Goal: Find specific page/section: Find specific page/section

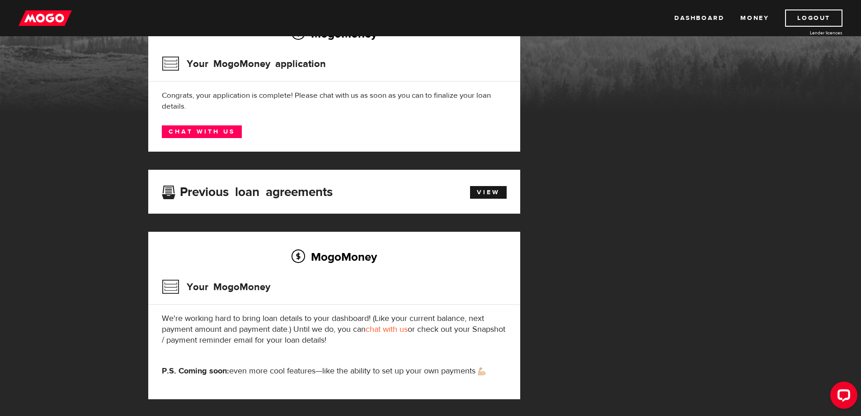
scroll to position [90, 0]
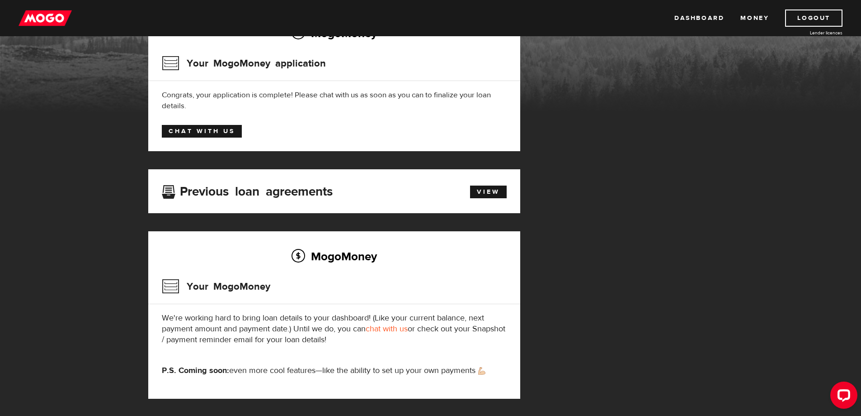
click at [218, 129] on link "Chat with us" at bounding box center [202, 131] width 80 height 13
click at [505, 194] on link "View" at bounding box center [488, 191] width 37 height 13
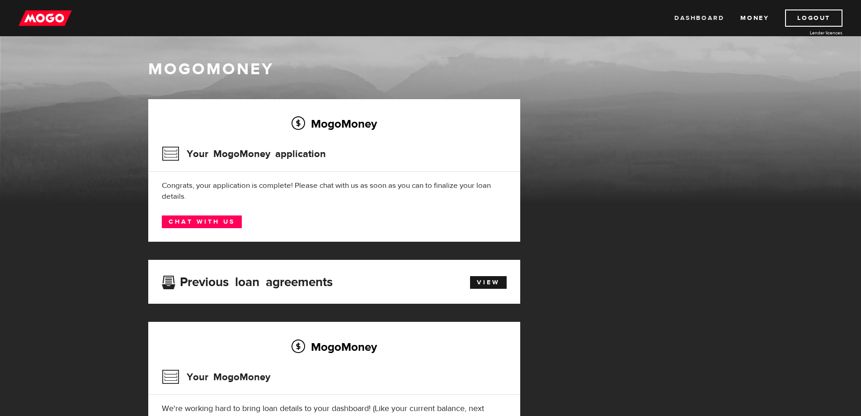
click at [706, 17] on link "Dashboard" at bounding box center [700, 17] width 50 height 17
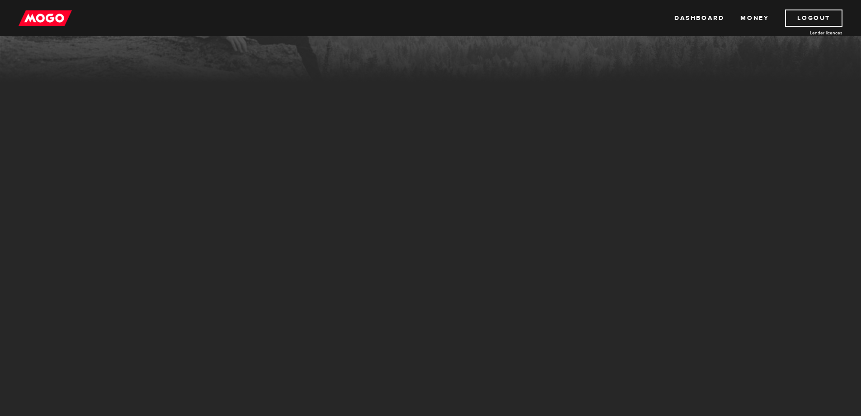
scroll to position [181, 0]
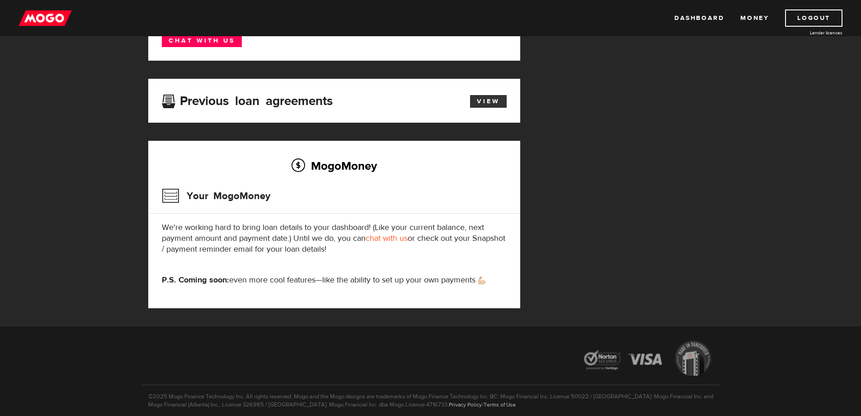
click at [491, 104] on link "View" at bounding box center [488, 101] width 37 height 13
